Goal: Information Seeking & Learning: Learn about a topic

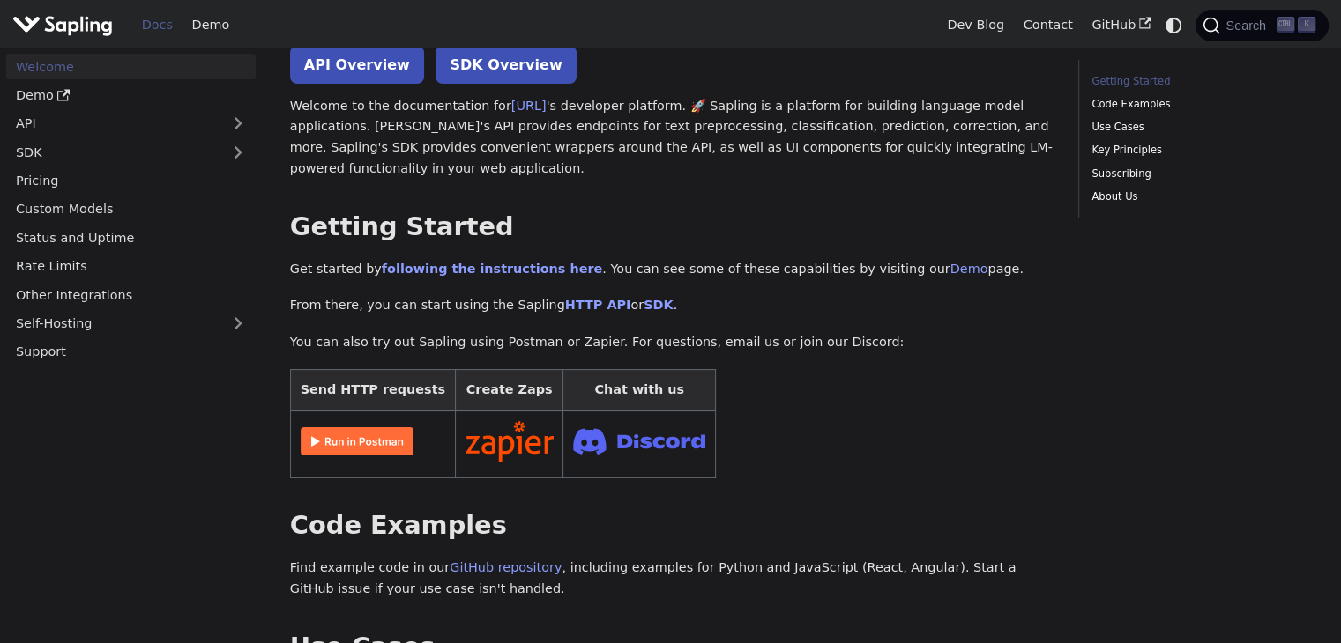
scroll to position [111, 0]
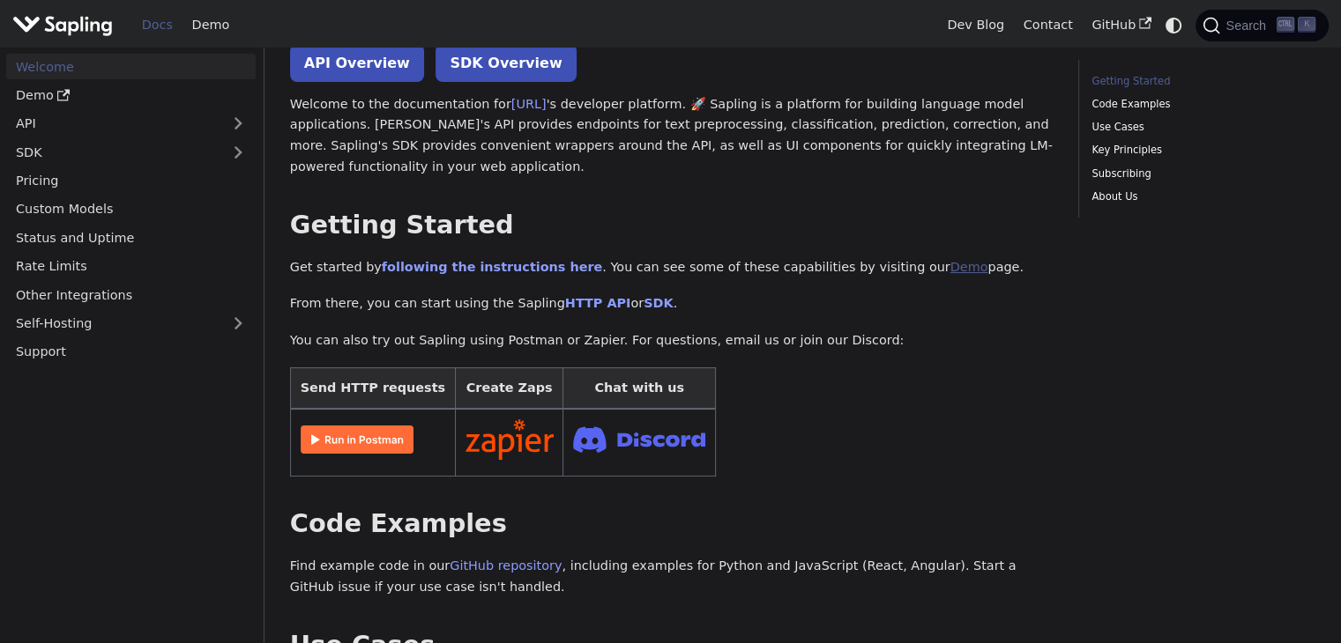
click at [950, 271] on link "Demo" at bounding box center [969, 267] width 38 height 14
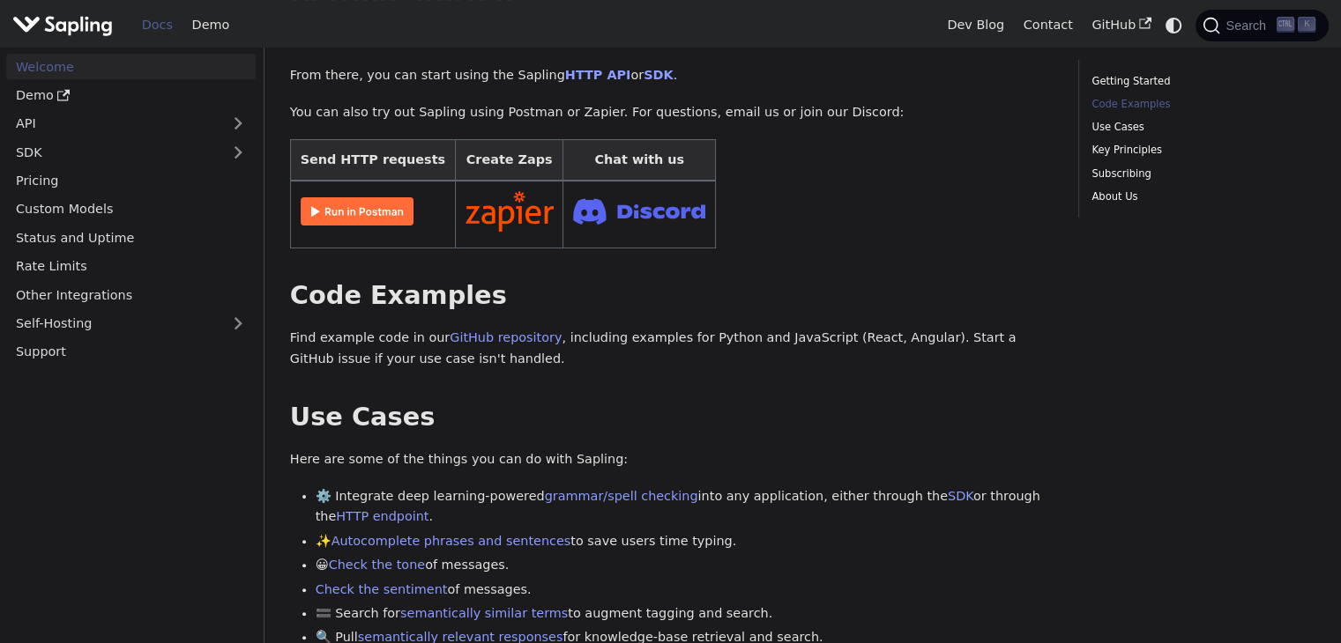
scroll to position [340, 0]
click at [469, 499] on li "⚙️ Integrate deep learning-powered grammar/spell checking into any application,…" at bounding box center [685, 507] width 738 height 42
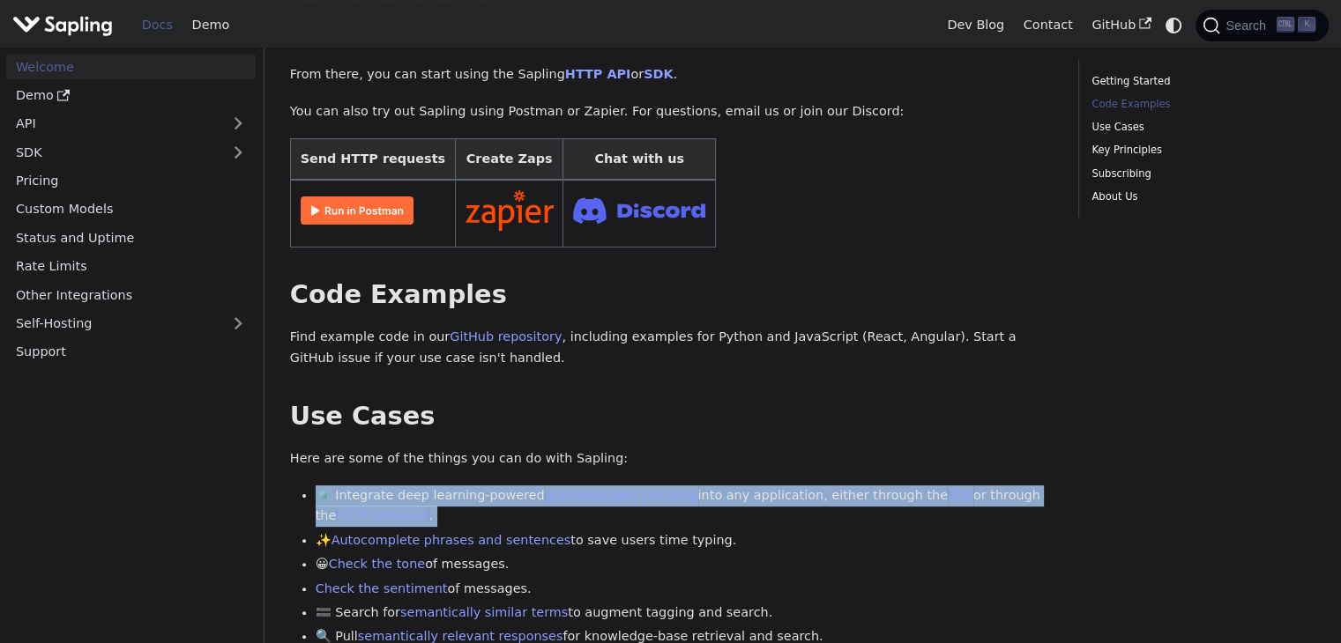
click at [469, 499] on li "⚙️ Integrate deep learning-powered grammar/spell checking into any application,…" at bounding box center [685, 507] width 738 height 42
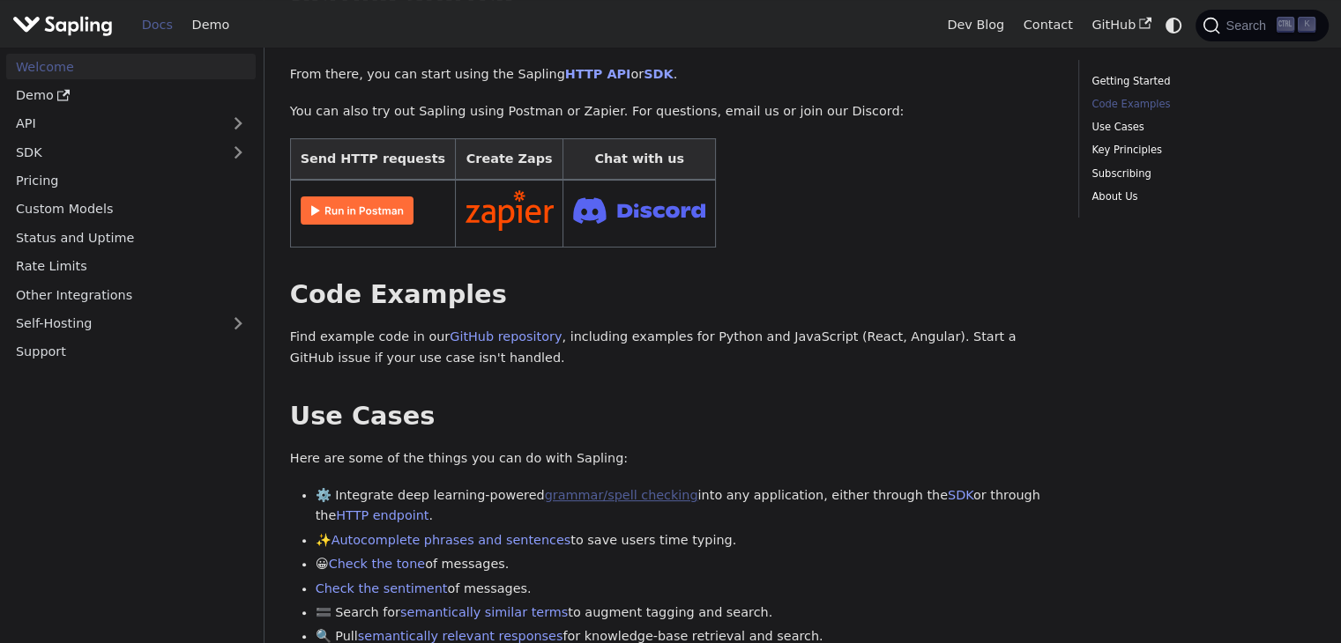
click at [555, 495] on link "grammar/spell checking" at bounding box center [621, 495] width 153 height 14
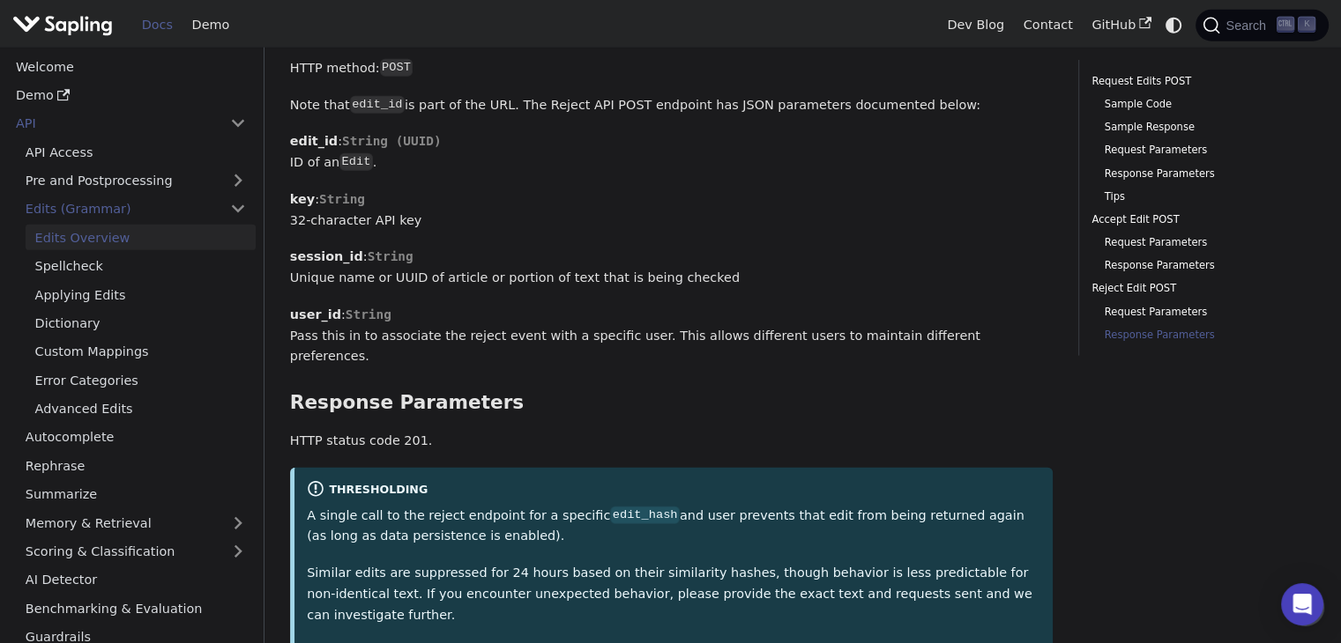
scroll to position [4868, 0]
click at [71, 263] on link "Spellcheck" at bounding box center [141, 267] width 230 height 26
